Goal: Task Accomplishment & Management: Manage account settings

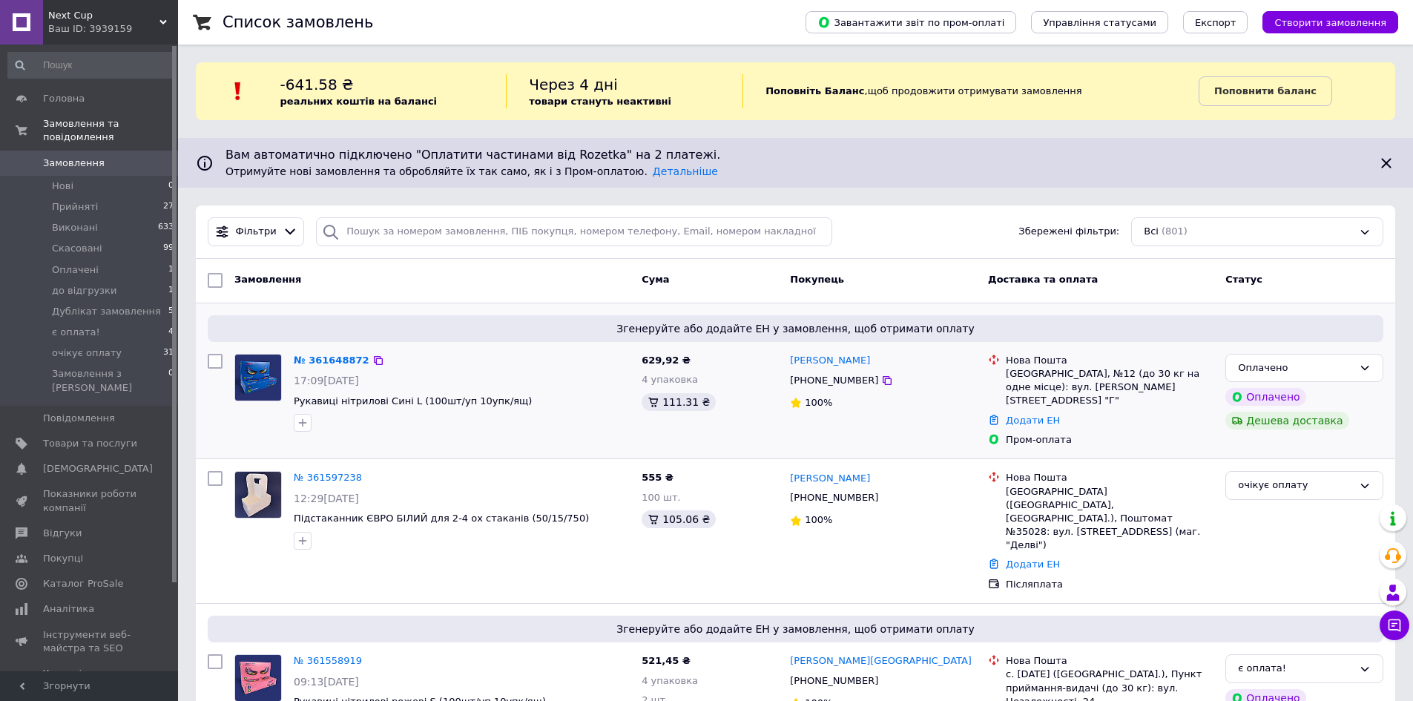
click at [659, 366] on span "629,92 ₴" at bounding box center [665, 359] width 49 height 11
click at [329, 358] on link "№ 361648872" at bounding box center [332, 359] width 76 height 11
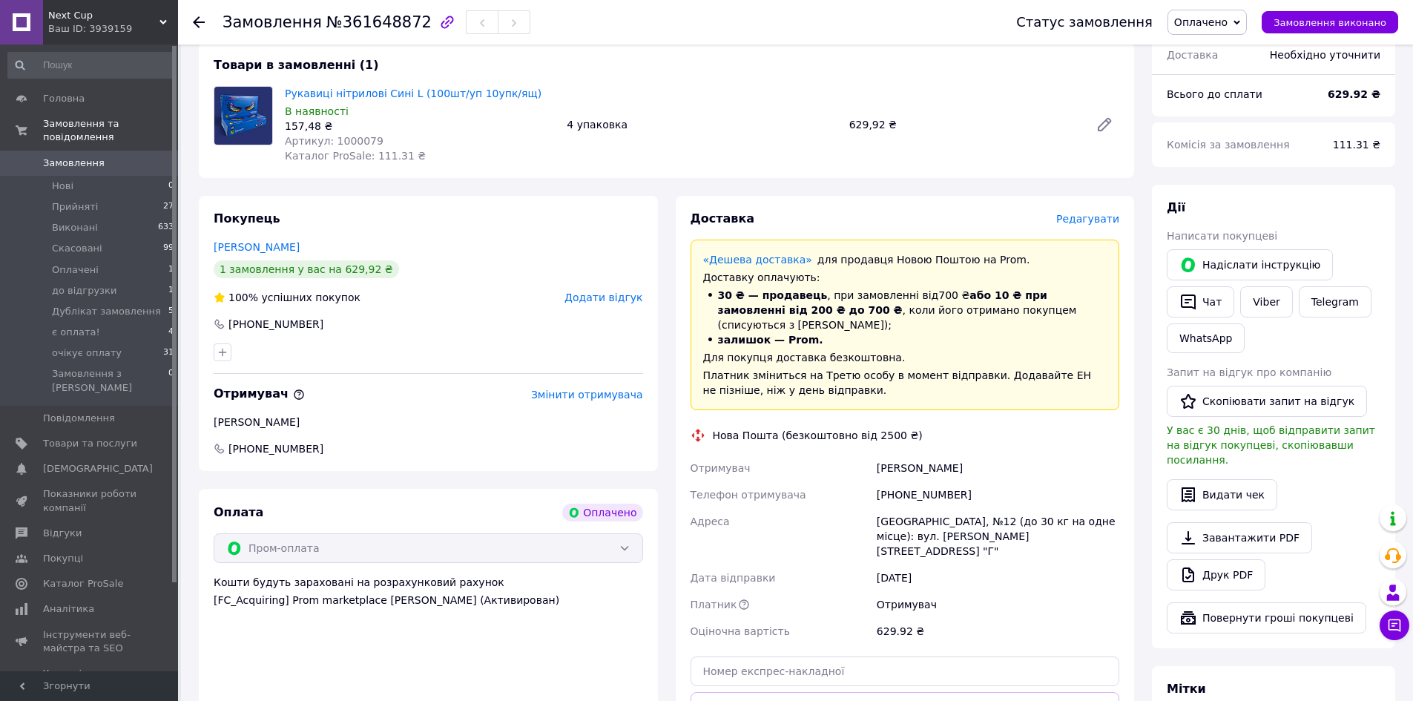
scroll to position [519, 0]
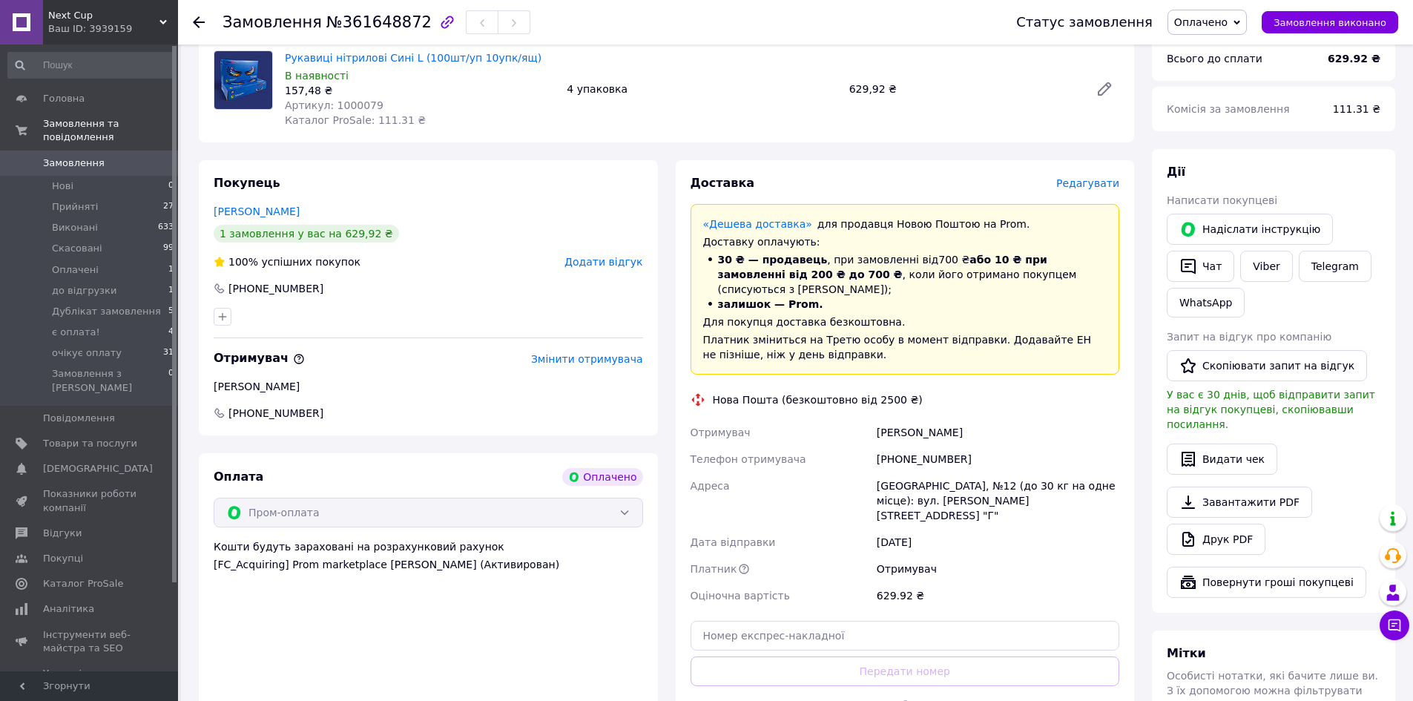
click at [960, 446] on div "+380968650731" at bounding box center [998, 459] width 248 height 27
drag, startPoint x: 960, startPoint y: 431, endPoint x: 877, endPoint y: 430, distance: 83.8
click at [877, 446] on div "+380968650731" at bounding box center [998, 459] width 248 height 27
copy div "+380968650731"
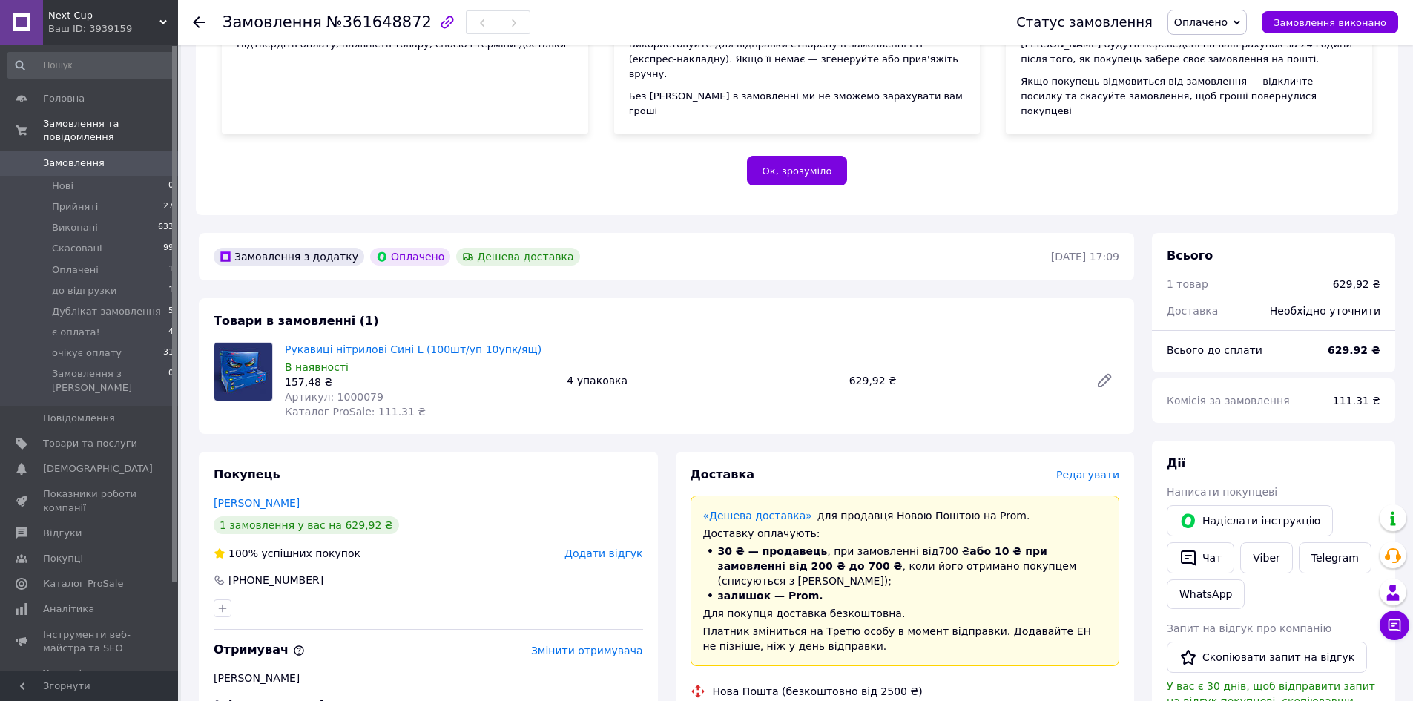
scroll to position [222, 0]
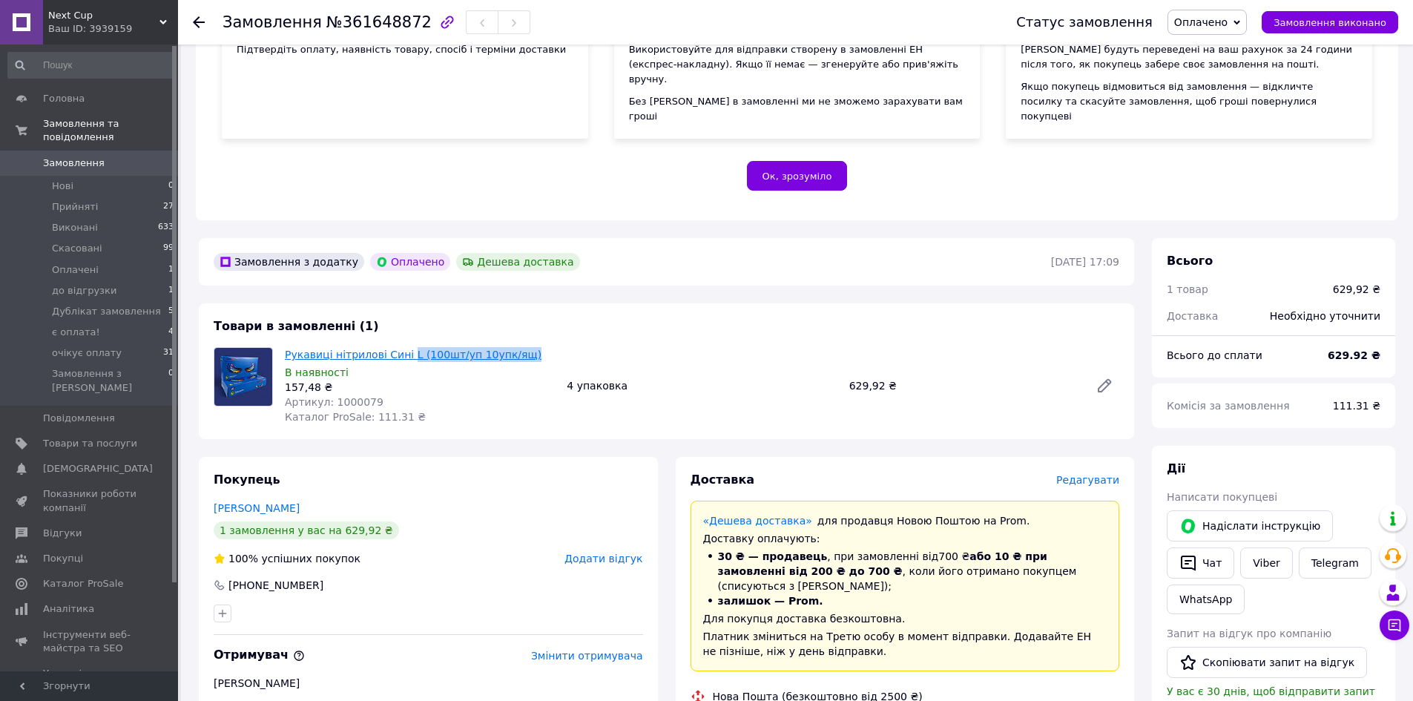
drag, startPoint x: 527, startPoint y: 339, endPoint x: 403, endPoint y: 334, distance: 124.7
click at [403, 347] on span "Рукавиці нітрилові Сині L (100шт/уп 10упк/ящ)" at bounding box center [420, 354] width 270 height 15
click at [669, 306] on div "Товари в замовленні (1) Рукавиці нітрилові Сині L (100шт/уп 10упк/ящ) В наявнос…" at bounding box center [666, 371] width 935 height 136
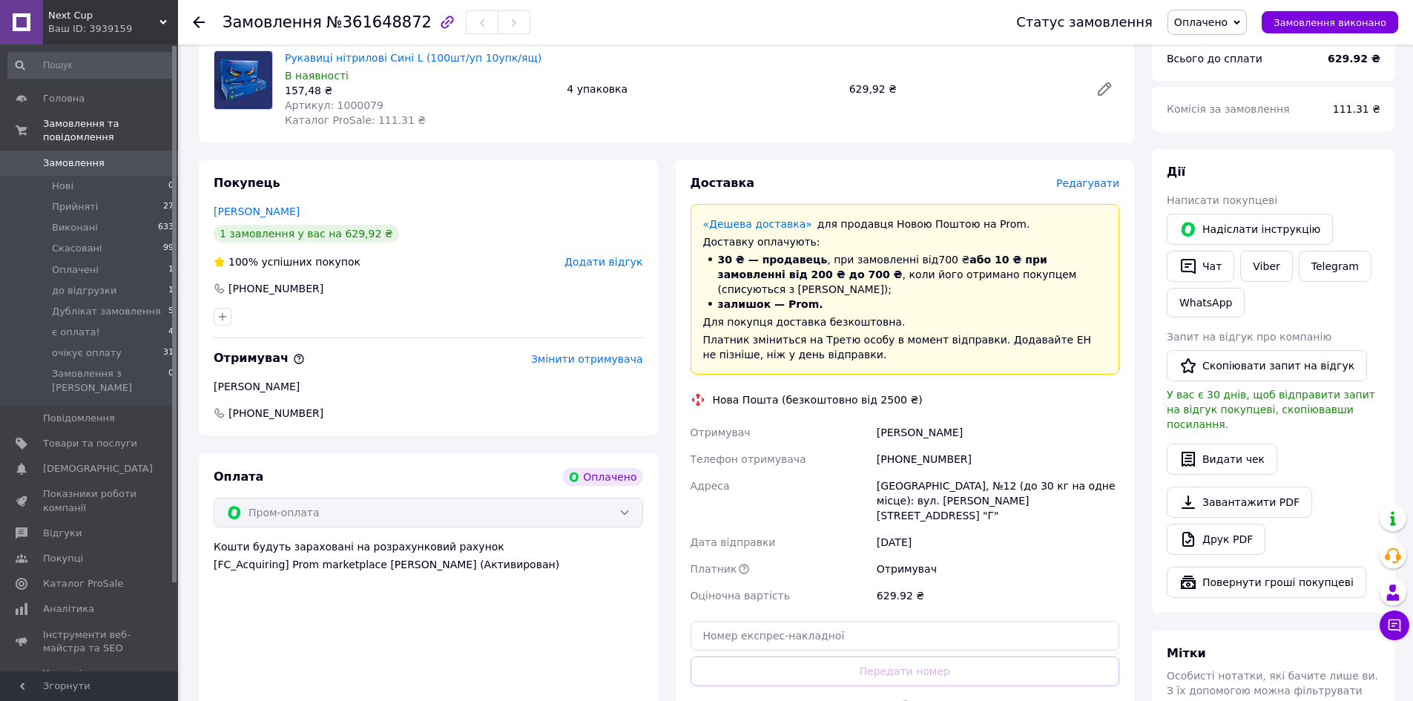
scroll to position [593, 0]
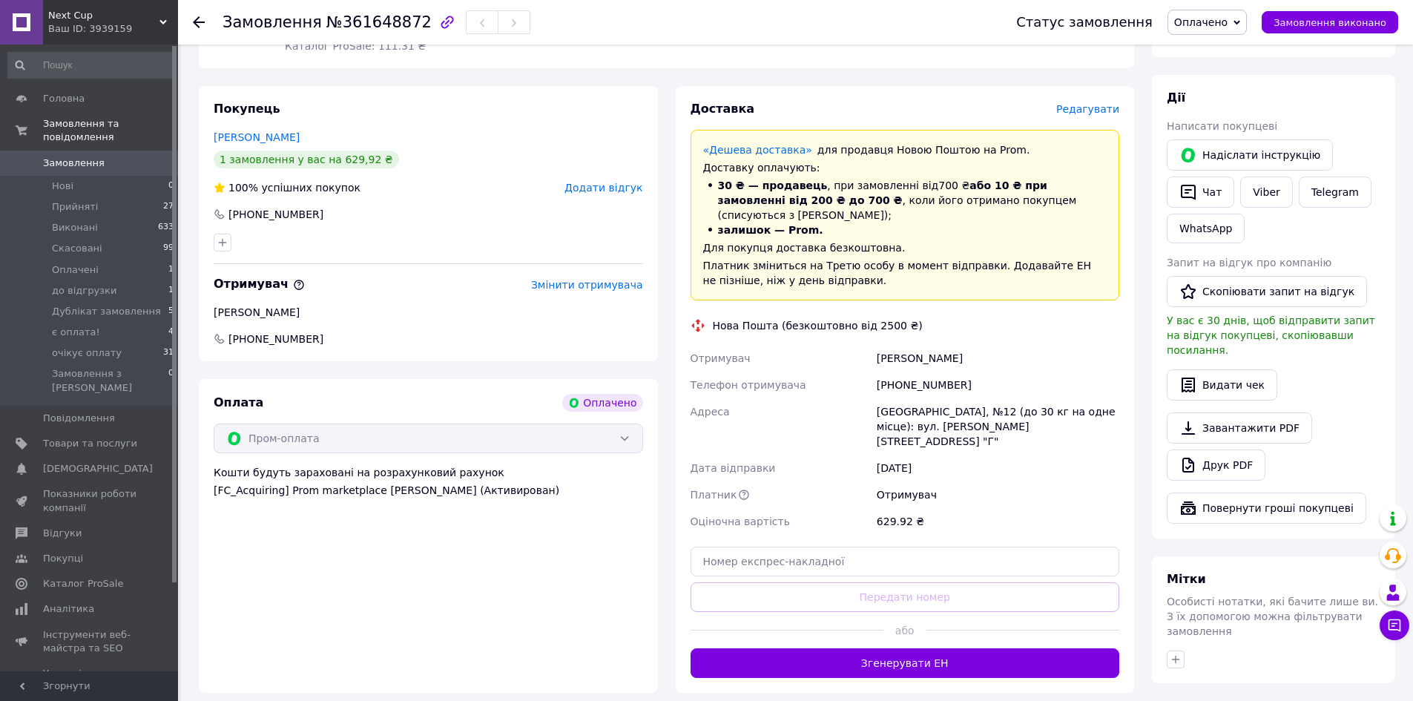
drag, startPoint x: 962, startPoint y: 332, endPoint x: 878, endPoint y: 334, distance: 83.8
click at [878, 345] on div "Грузевич Сергій" at bounding box center [998, 358] width 248 height 27
copy div "Грузевич Сергій"
drag, startPoint x: 975, startPoint y: 352, endPoint x: 900, endPoint y: 363, distance: 75.7
click at [900, 372] on div "+380968650731" at bounding box center [998, 385] width 248 height 27
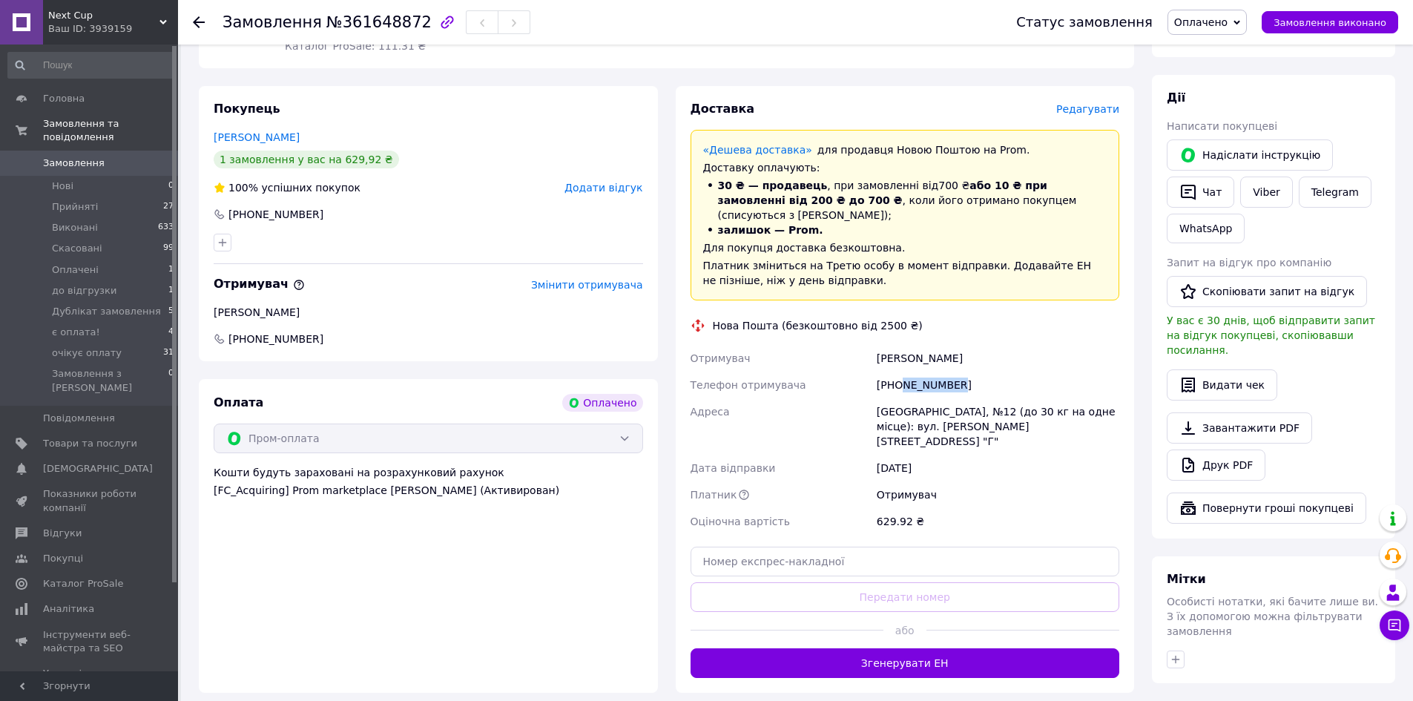
copy div "968650731"
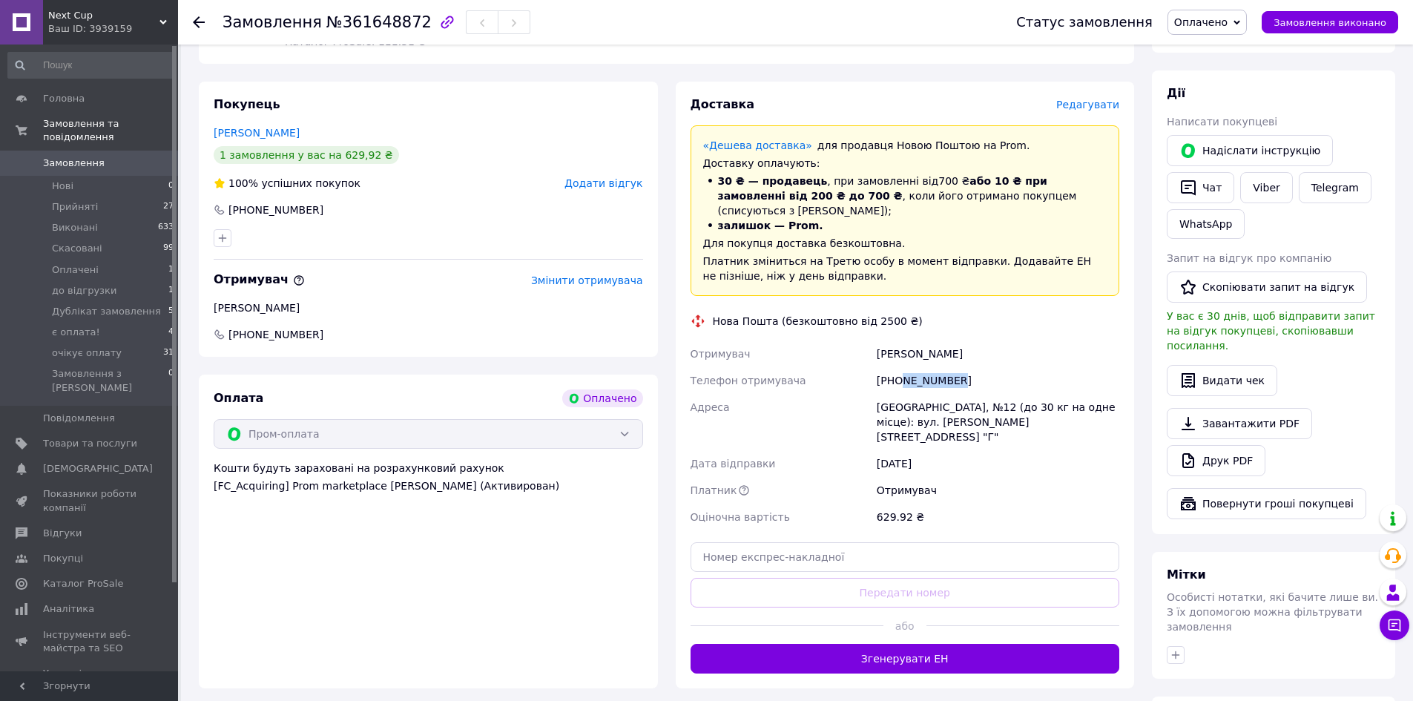
scroll to position [667, 0]
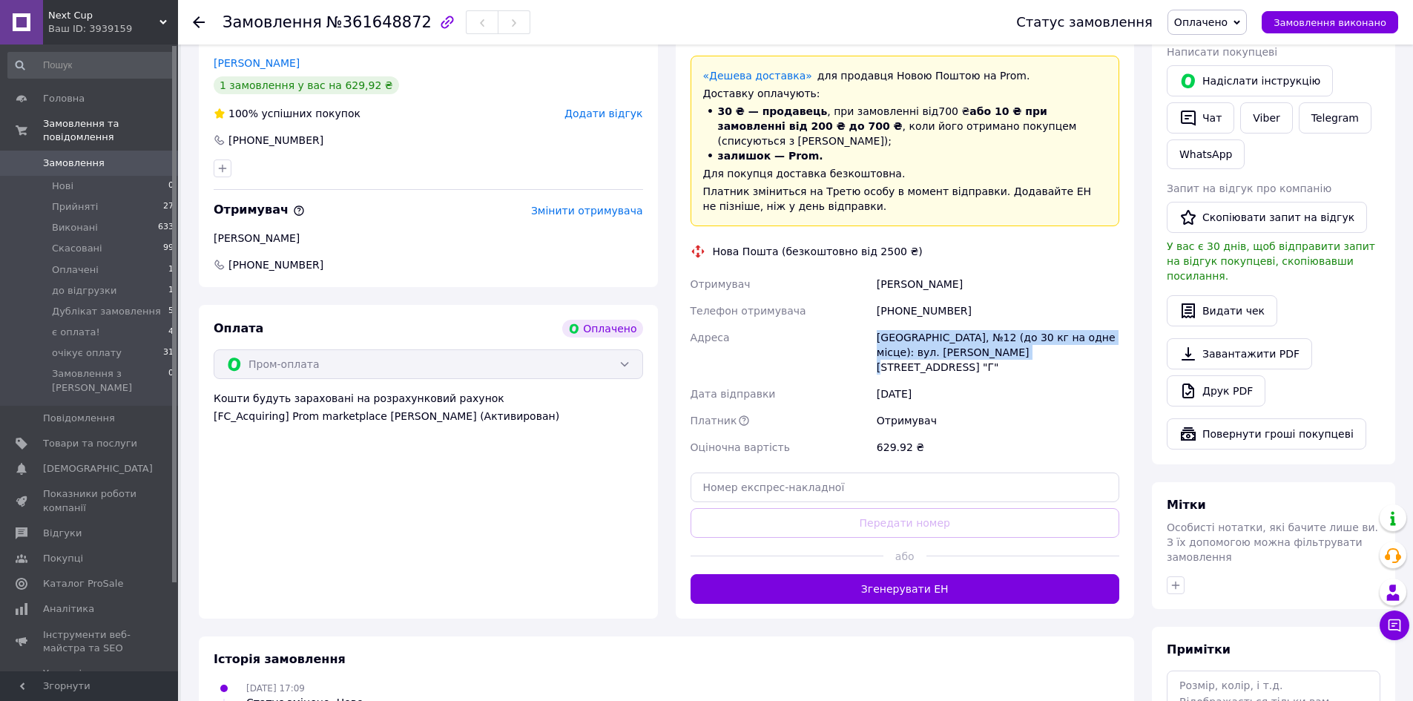
drag, startPoint x: 876, startPoint y: 308, endPoint x: 980, endPoint y: 329, distance: 106.5
click at [980, 329] on div "[GEOGRAPHIC_DATA], №12 (до 30 кг на одне місце): вул. [PERSON_NAME][STREET_ADDR…" at bounding box center [998, 352] width 248 height 56
copy div "[GEOGRAPHIC_DATA], №12 (до 30 кг на одне місце): вул. [PERSON_NAME][STREET_ADDR…"
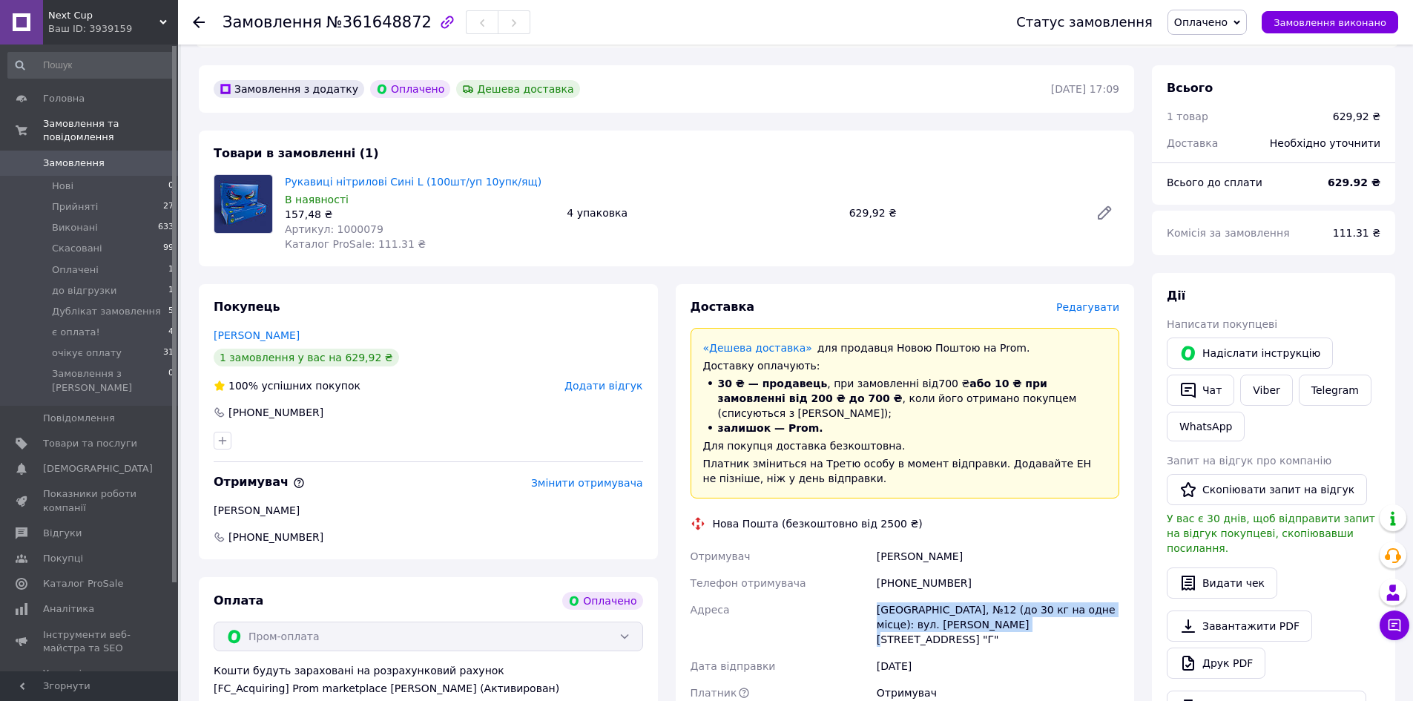
scroll to position [371, 0]
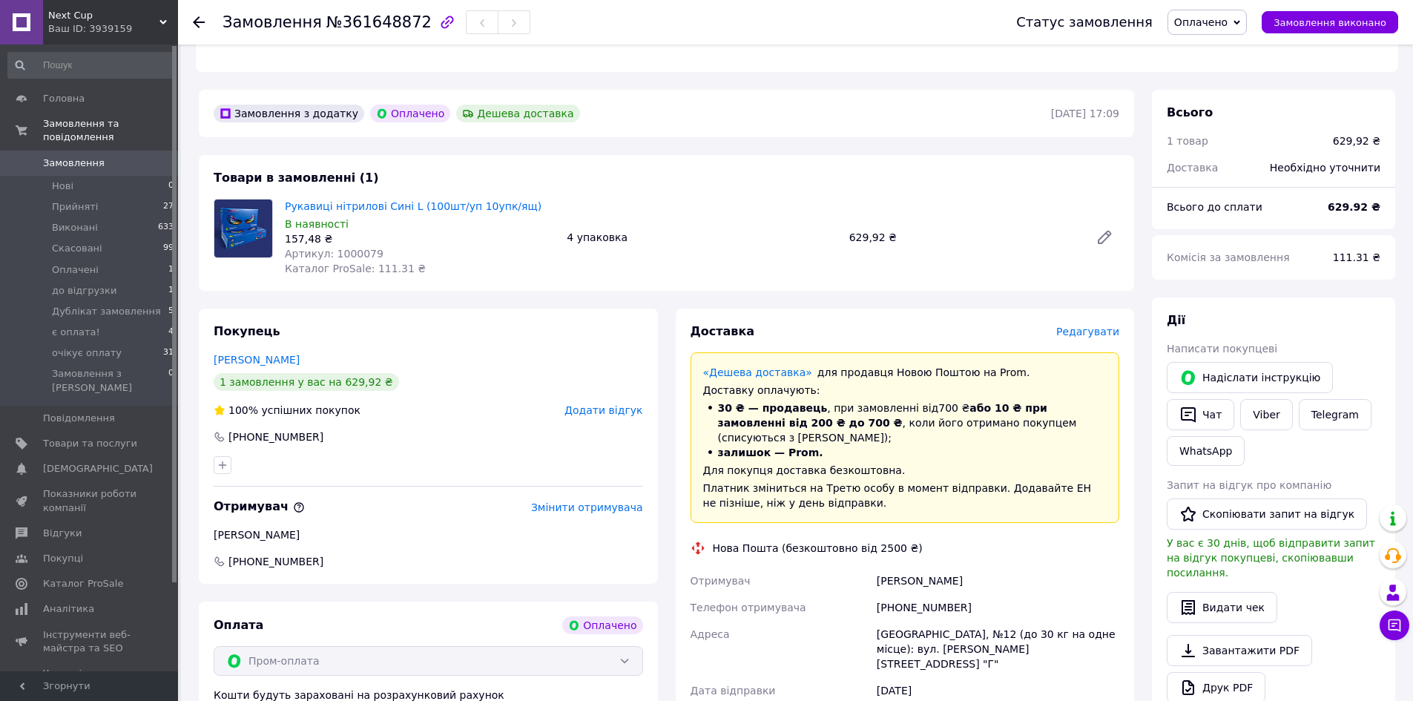
click at [928, 594] on div "+380968650731" at bounding box center [998, 607] width 248 height 27
drag, startPoint x: 937, startPoint y: 607, endPoint x: 879, endPoint y: 604, distance: 57.9
click at [879, 621] on div "[GEOGRAPHIC_DATA], №12 (до 30 кг на одне місце): вул. [PERSON_NAME][STREET_ADDR…" at bounding box center [998, 649] width 248 height 56
copy div "Краматорськ"
drag, startPoint x: 380, startPoint y: 237, endPoint x: 330, endPoint y: 237, distance: 49.7
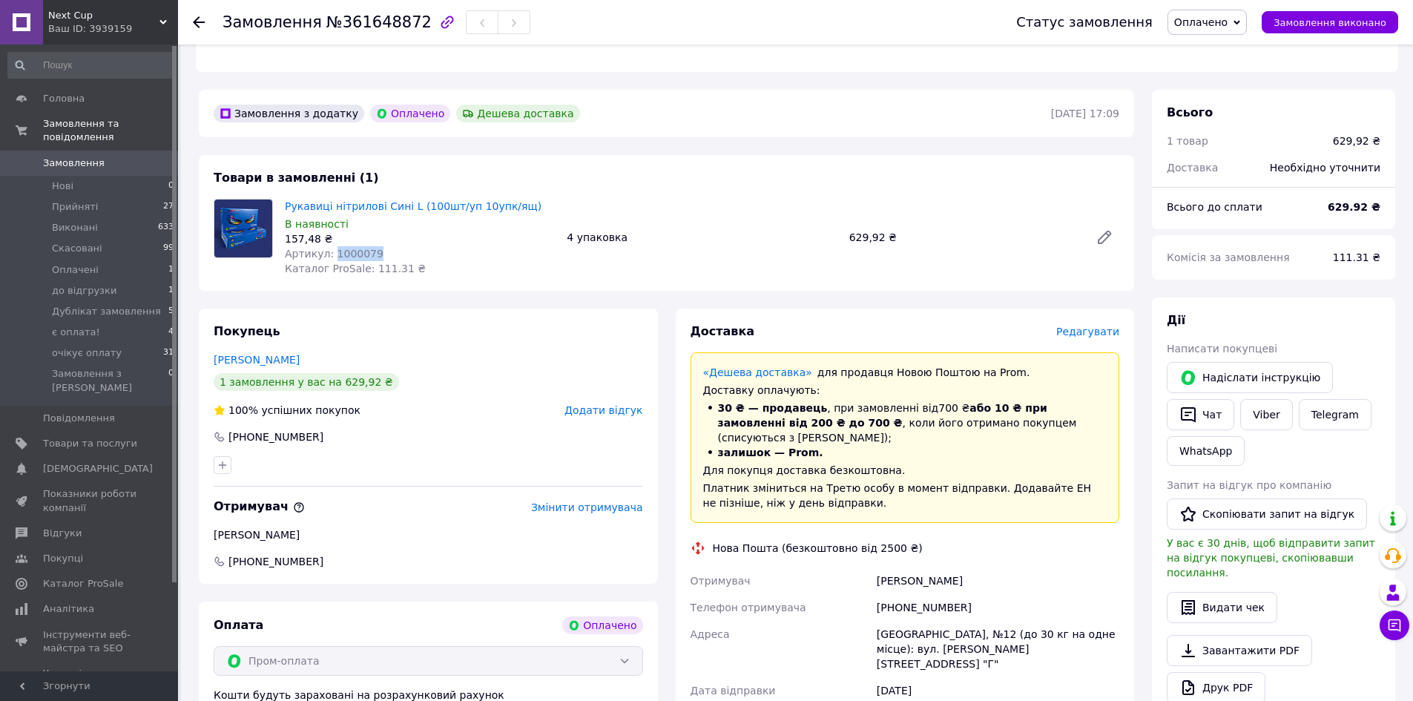
click at [330, 246] on div "Артикул: 1000079" at bounding box center [420, 253] width 270 height 15
copy span "1000079"
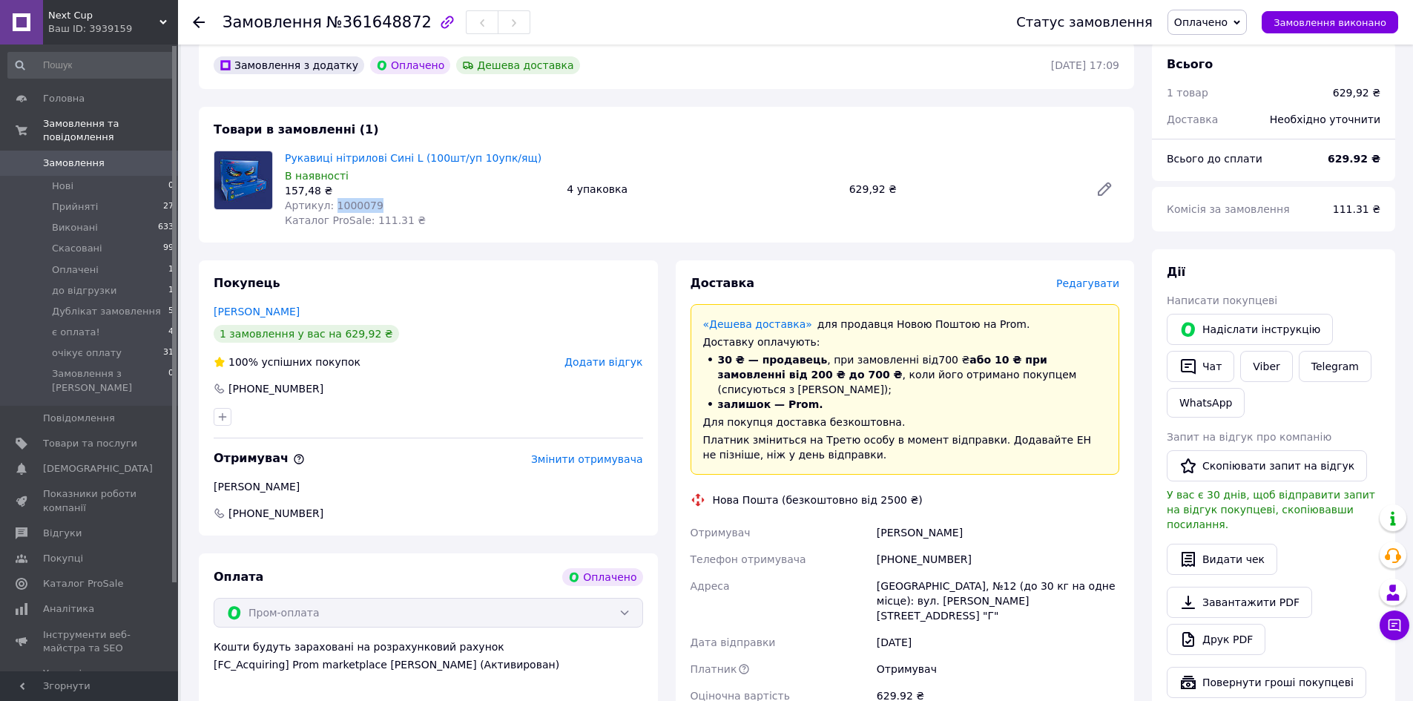
scroll to position [445, 0]
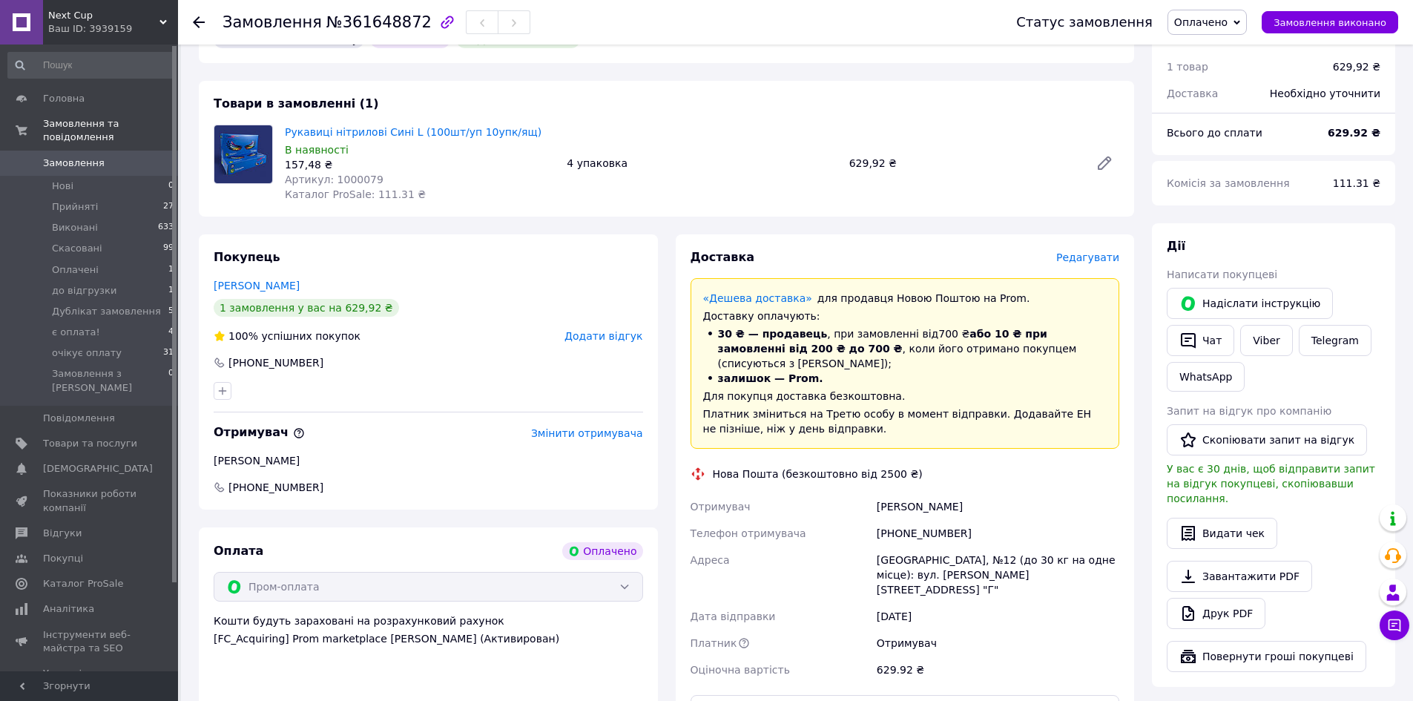
click at [565, 218] on div "Замовлення з додатку Оплачено Дешева доставка 12.09.2025 | 17:09 Товари в замов…" at bounding box center [666, 531] width 953 height 1030
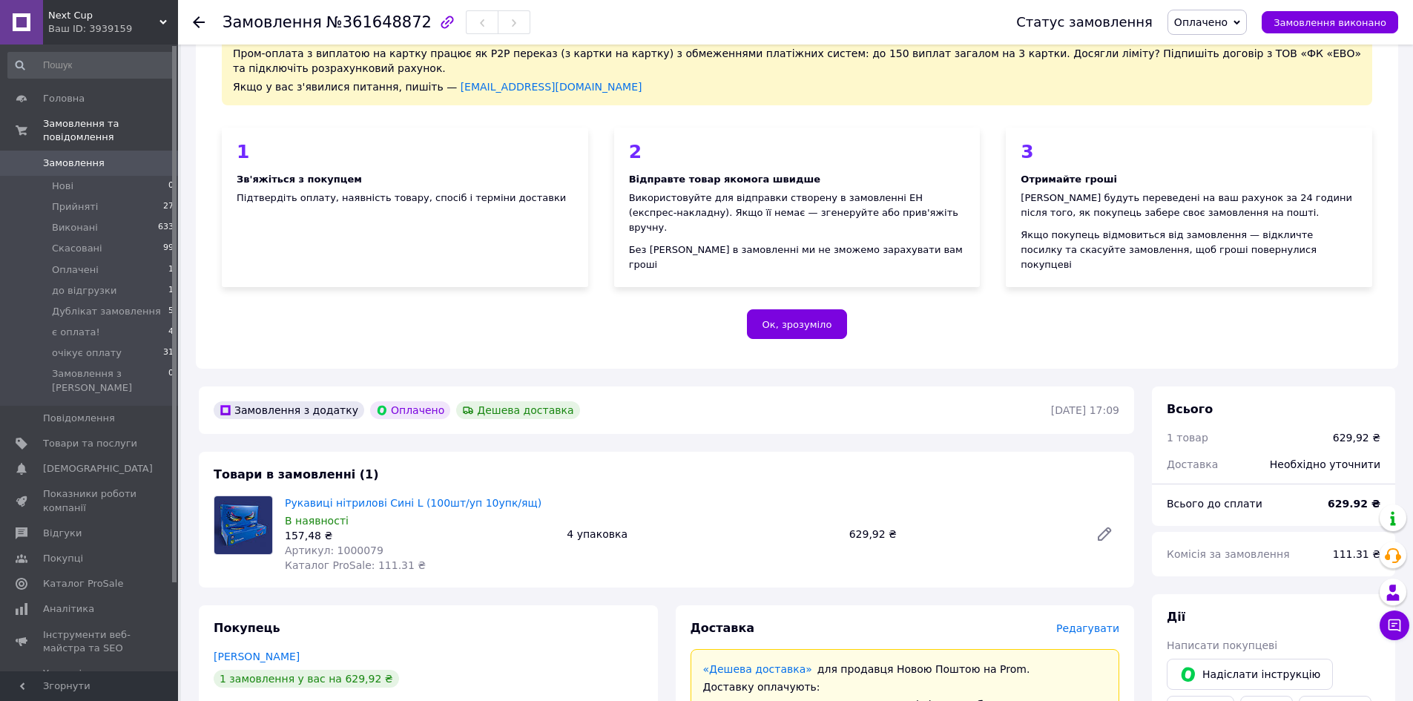
scroll to position [0, 0]
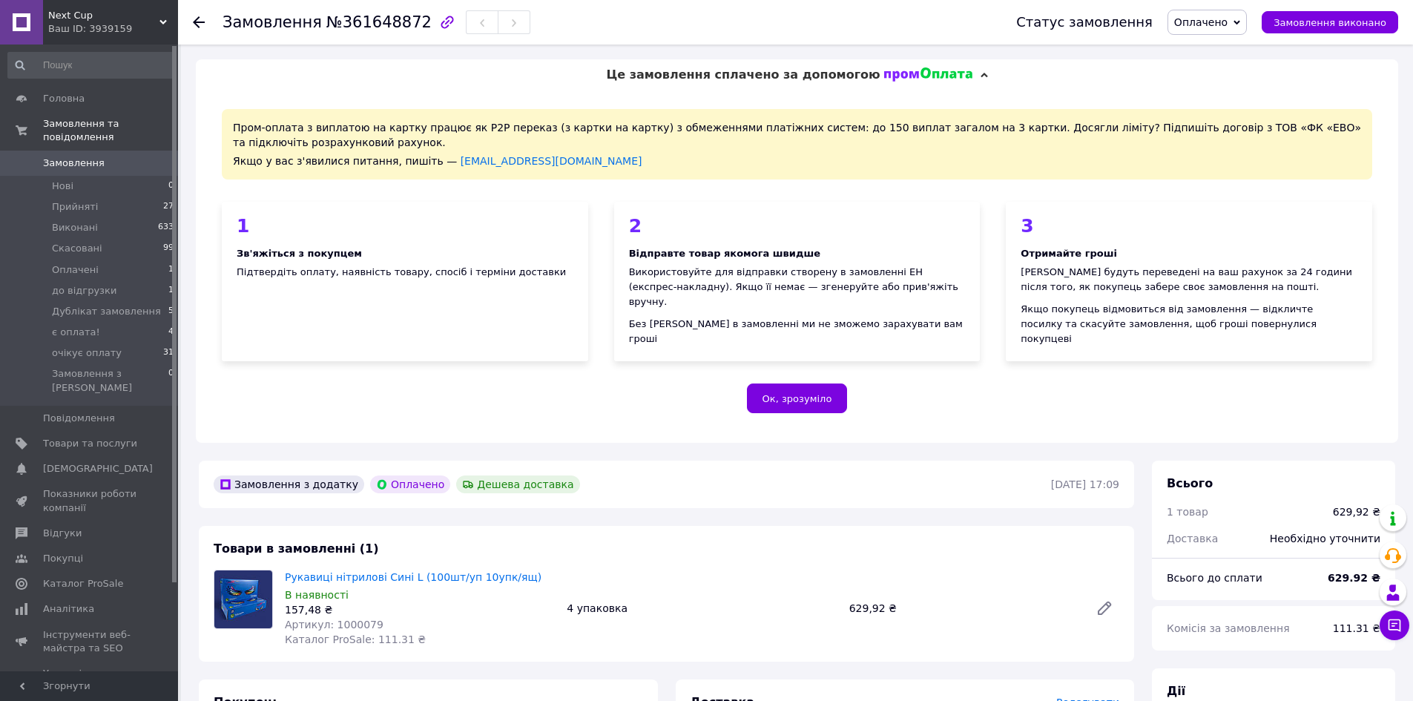
click at [191, 20] on div "Замовлення №361648872 Статус замовлення Оплачено Прийнято Виконано Скасовано до…" at bounding box center [795, 22] width 1235 height 44
click at [1242, 22] on span "Оплачено" at bounding box center [1206, 22] width 79 height 25
click at [196, 22] on use at bounding box center [199, 22] width 12 height 12
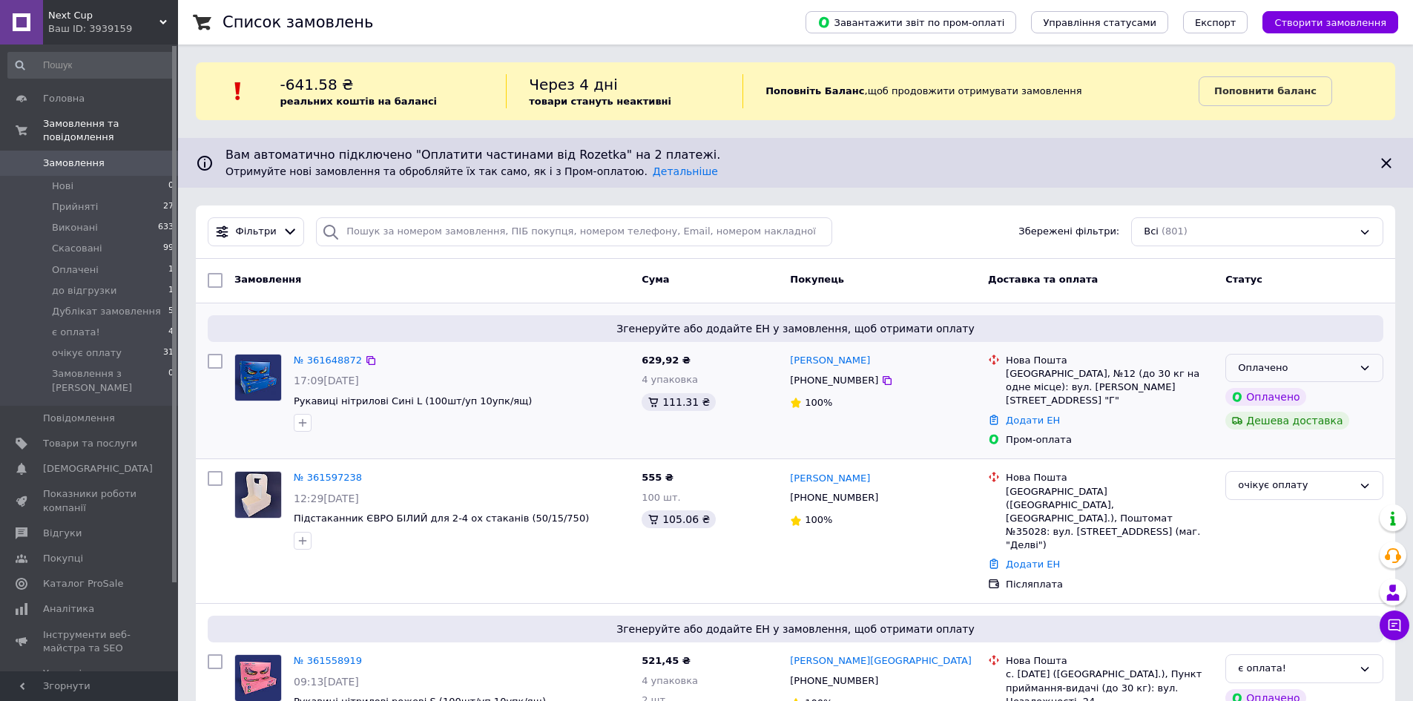
click at [1272, 360] on div "Оплачено" at bounding box center [1295, 368] width 115 height 16
click at [1282, 467] on li "є оплата!" at bounding box center [1304, 467] width 156 height 27
